Goal: Find specific page/section: Find specific page/section

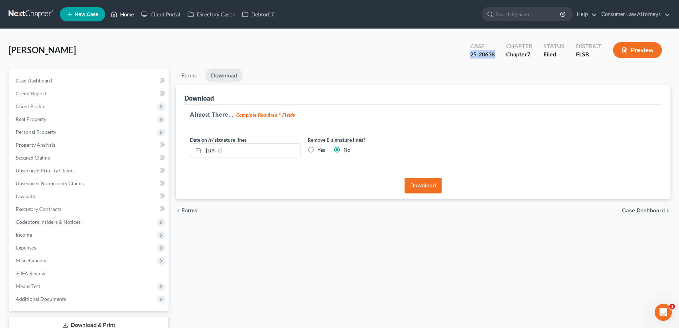
drag, startPoint x: 127, startPoint y: 17, endPoint x: 170, endPoint y: 4, distance: 45.7
click at [127, 17] on link "Home" at bounding box center [122, 14] width 30 height 13
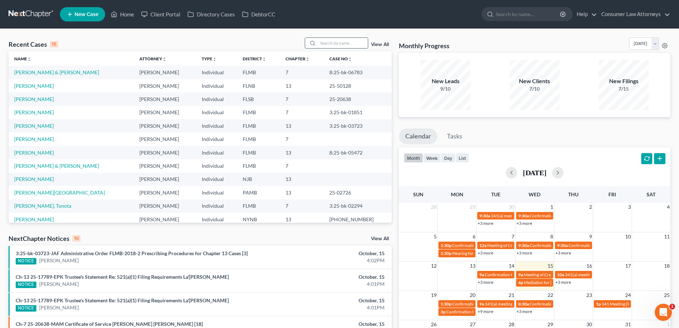
click at [335, 43] on input "search" at bounding box center [343, 43] width 50 height 10
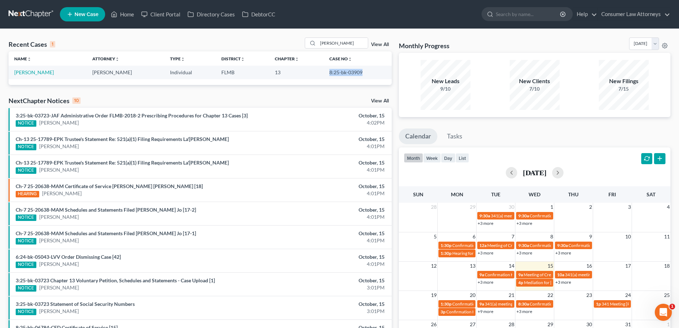
drag, startPoint x: 363, startPoint y: 72, endPoint x: 322, endPoint y: 72, distance: 41.3
click at [324, 72] on td "8:25-bk-03909" at bounding box center [358, 72] width 68 height 13
copy td "8:25-bk-03909"
drag, startPoint x: 348, startPoint y: 44, endPoint x: 313, endPoint y: 46, distance: 35.0
click at [313, 46] on div "[PERSON_NAME]" at bounding box center [336, 42] width 63 height 11
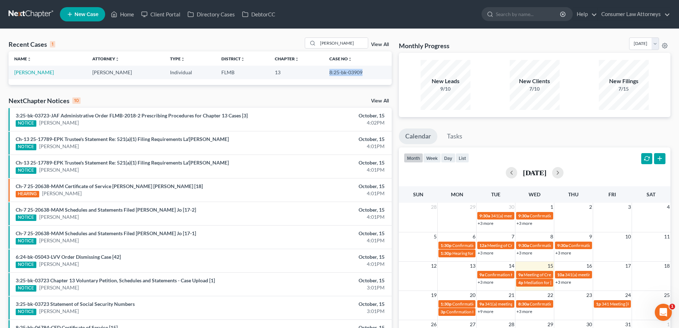
drag, startPoint x: 367, startPoint y: 71, endPoint x: 322, endPoint y: 74, distance: 45.3
click at [324, 74] on td "8:25-bk-03909" at bounding box center [358, 72] width 68 height 13
copy td "8:25-bk-03909"
click at [106, 36] on div "Recent Cases 1 [PERSON_NAME] View All Name unfold_more expand_more expand_less …" at bounding box center [339, 214] width 679 height 370
drag, startPoint x: 342, startPoint y: 41, endPoint x: 300, endPoint y: 49, distance: 42.9
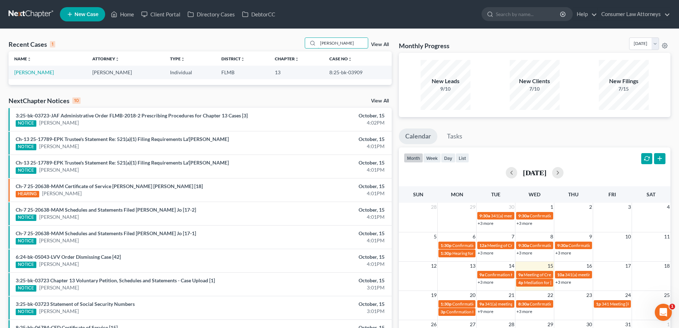
click at [306, 48] on div "[PERSON_NAME]" at bounding box center [336, 42] width 63 height 11
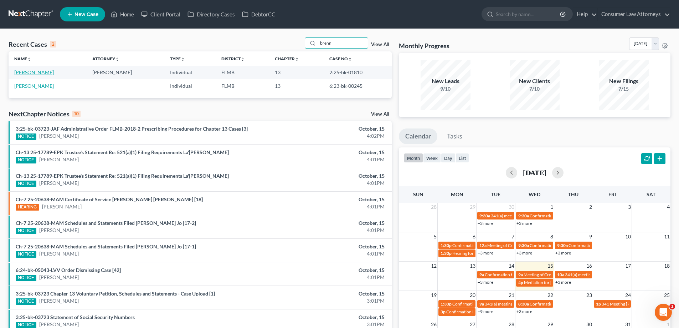
type input "brenn"
click at [39, 74] on link "[PERSON_NAME]" at bounding box center [34, 72] width 40 height 6
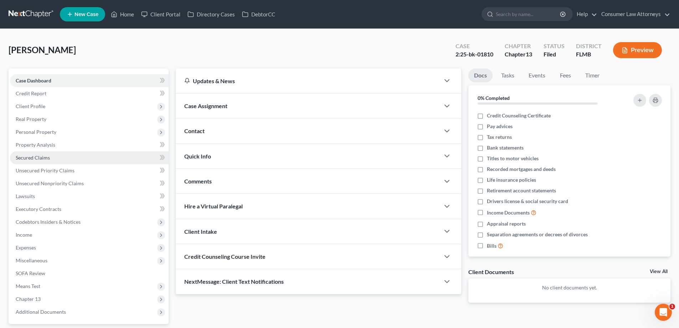
click at [45, 159] on span "Secured Claims" at bounding box center [33, 157] width 34 height 6
